Goal: Check status

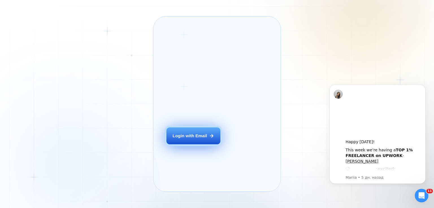
click at [188, 139] on div "Login with Email" at bounding box center [190, 136] width 34 height 6
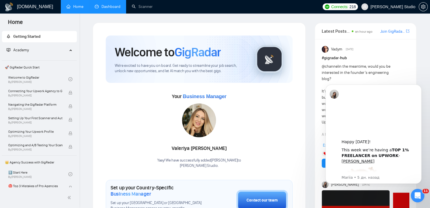
click at [113, 8] on link "Dashboard" at bounding box center [108, 6] width 26 height 5
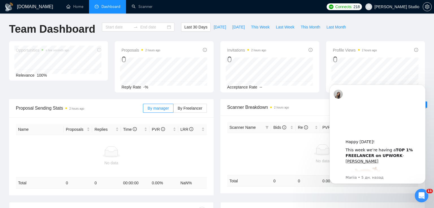
type input "[DATE]"
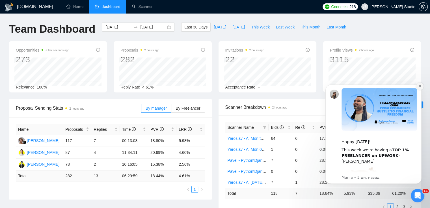
click at [419, 87] on icon "Dismiss notification" at bounding box center [419, 86] width 2 height 2
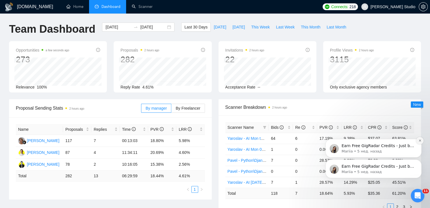
click at [420, 142] on icon "Dismiss notification" at bounding box center [419, 140] width 3 height 3
click at [420, 162] on icon "Dismiss notification" at bounding box center [419, 161] width 3 height 3
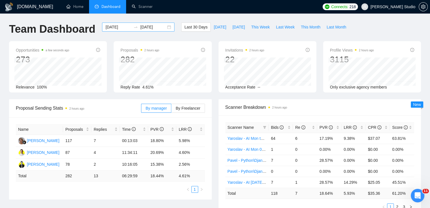
click at [162, 27] on div "[DATE] [DATE]" at bounding box center [138, 27] width 72 height 9
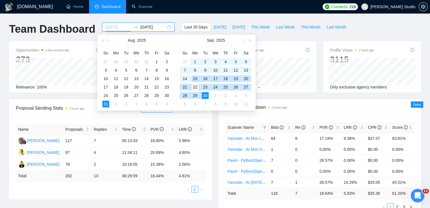
type input "[DATE]"
click at [195, 87] on div "22" at bounding box center [195, 87] width 7 height 7
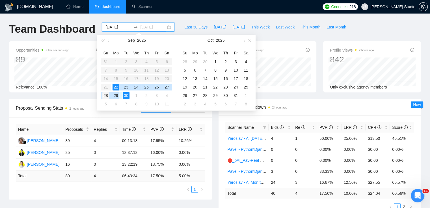
type input "[DATE]"
click at [106, 96] on div "28" at bounding box center [105, 95] width 7 height 7
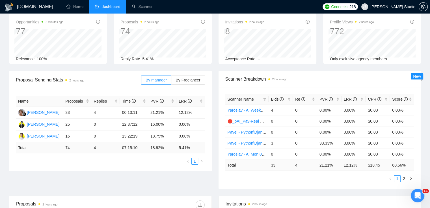
scroll to position [56, 0]
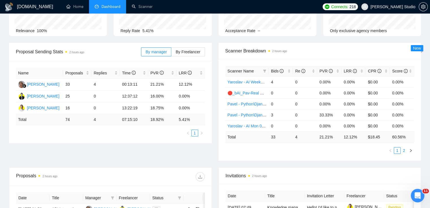
click at [404, 152] on link "2" at bounding box center [404, 151] width 6 height 6
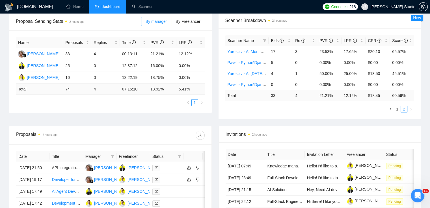
scroll to position [85, 0]
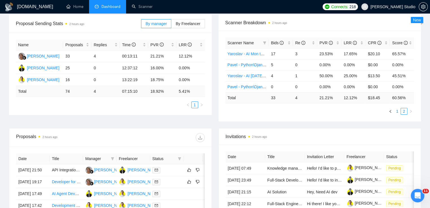
click at [397, 112] on link "1" at bounding box center [397, 111] width 6 height 6
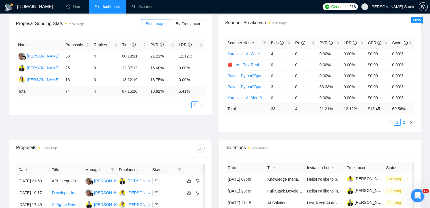
click at [404, 123] on link "2" at bounding box center [404, 122] width 6 height 6
